Goal: Navigation & Orientation: Go to known website

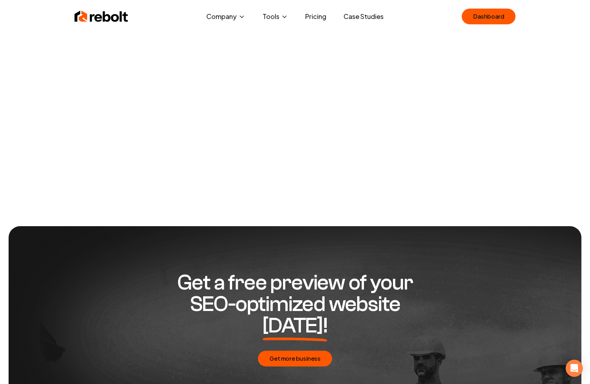
click at [109, 24] on div "Rebolt Company About Blog Jobs Tools Google Review QR Code Generator Google Bus…" at bounding box center [295, 16] width 459 height 21
click at [109, 15] on img at bounding box center [102, 16] width 54 height 14
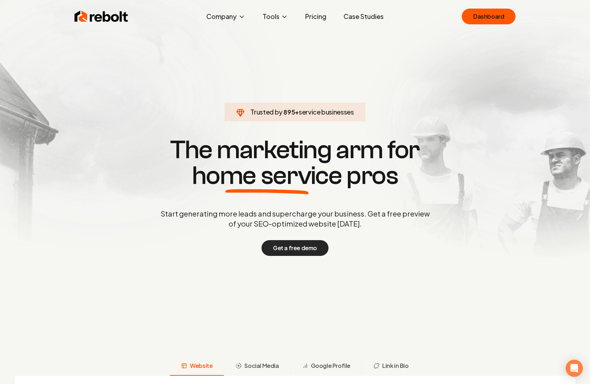
click at [293, 247] on button "Get a free demo" at bounding box center [295, 248] width 67 height 16
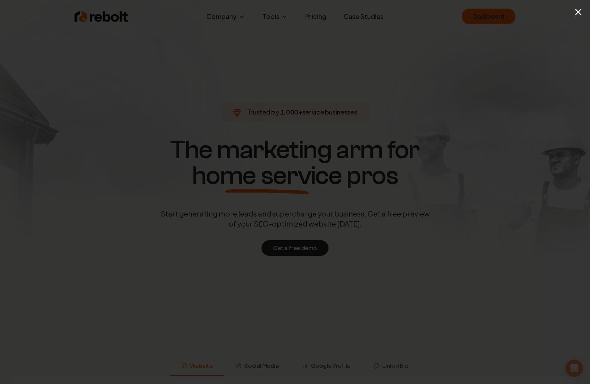
click at [158, 71] on div "×" at bounding box center [295, 192] width 590 height 384
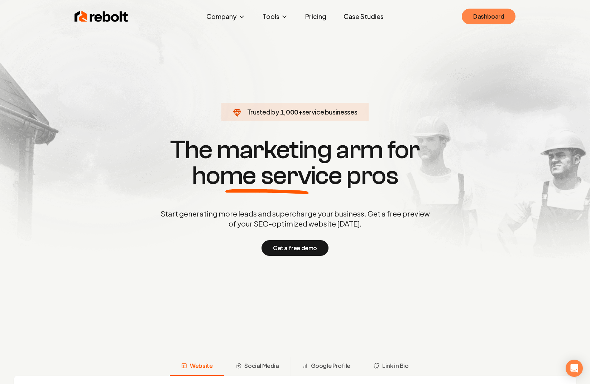
click at [487, 11] on link "Dashboard" at bounding box center [489, 17] width 54 height 16
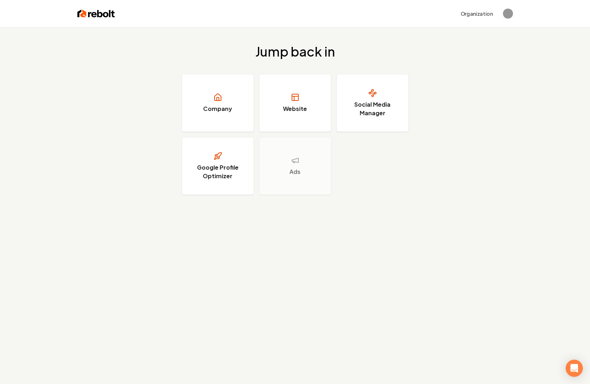
drag, startPoint x: 242, startPoint y: 49, endPoint x: 354, endPoint y: 54, distance: 111.9
click at [354, 54] on div "Jump back in Company Website Social Media Manager Google Profile Optimizer Ads" at bounding box center [295, 119] width 590 height 185
drag, startPoint x: 174, startPoint y: 79, endPoint x: 157, endPoint y: 86, distance: 18.5
click at [157, 86] on div "Jump back in Company Website Social Media Manager Google Profile Optimizer Ads" at bounding box center [295, 119] width 590 height 185
